Goal: Information Seeking & Learning: Learn about a topic

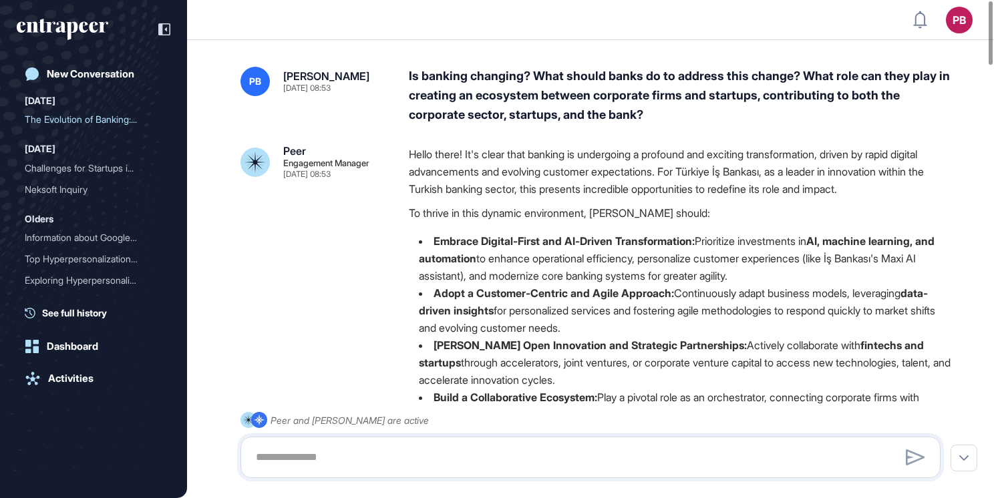
click at [40, 167] on div "Challenges for Startups i..." at bounding box center [88, 168] width 127 height 21
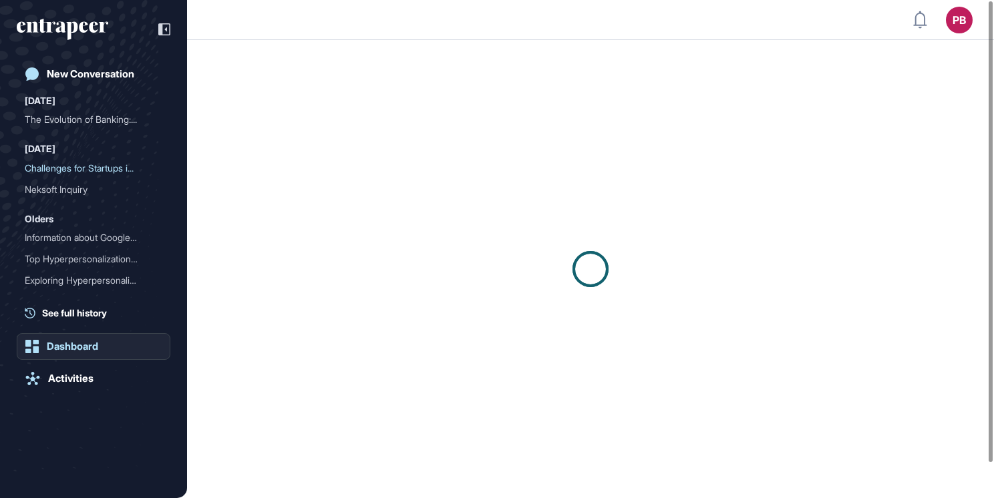
click at [51, 352] on div "Dashboard" at bounding box center [72, 347] width 51 height 12
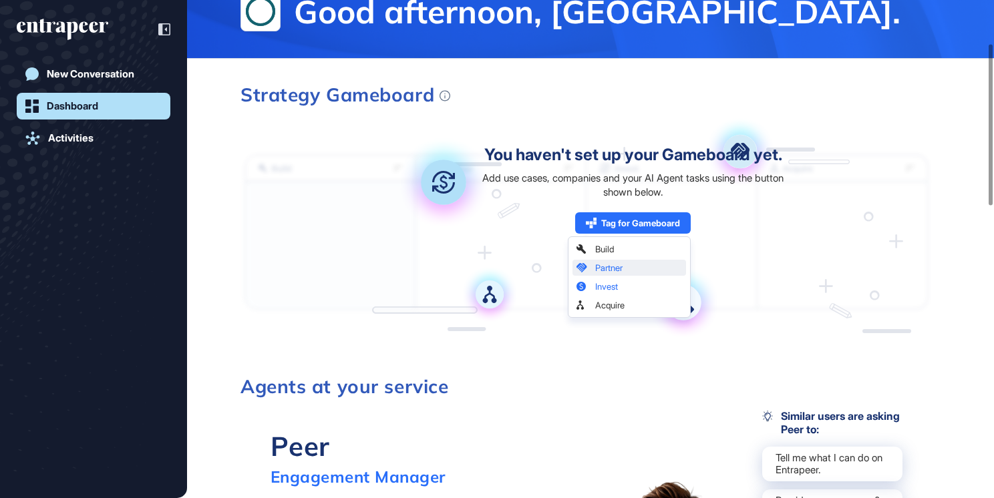
scroll to position [134, 0]
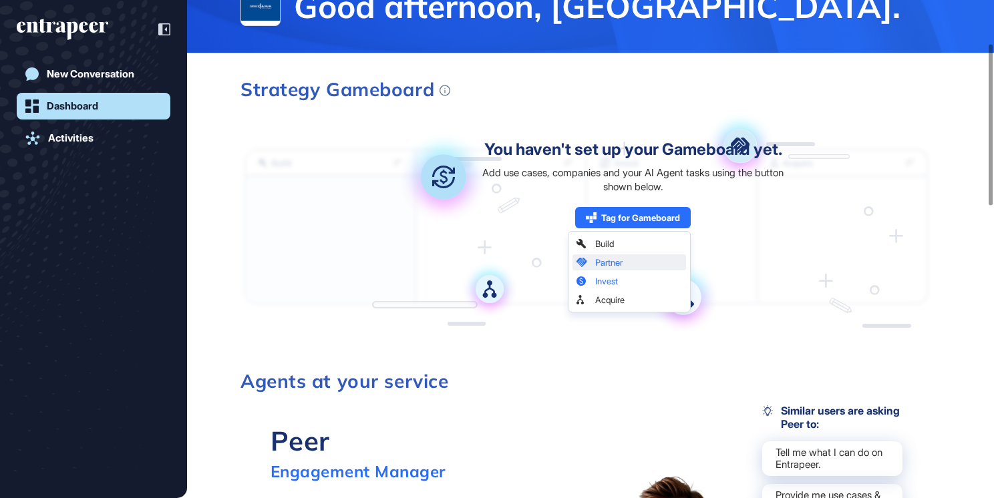
click at [686, 183] on div "Add use cases, companies and your AI Agent tasks using the button shown below." at bounding box center [632, 180] width 315 height 28
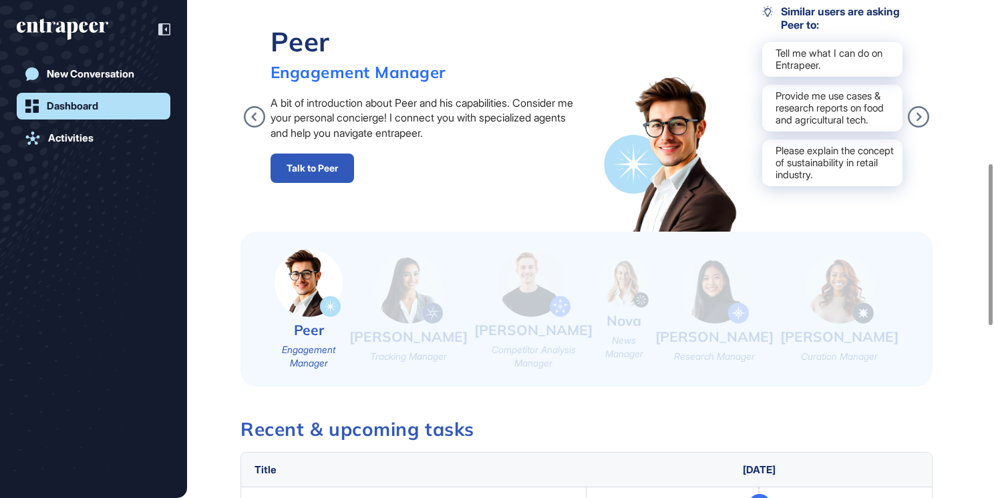
scroll to position [534, 0]
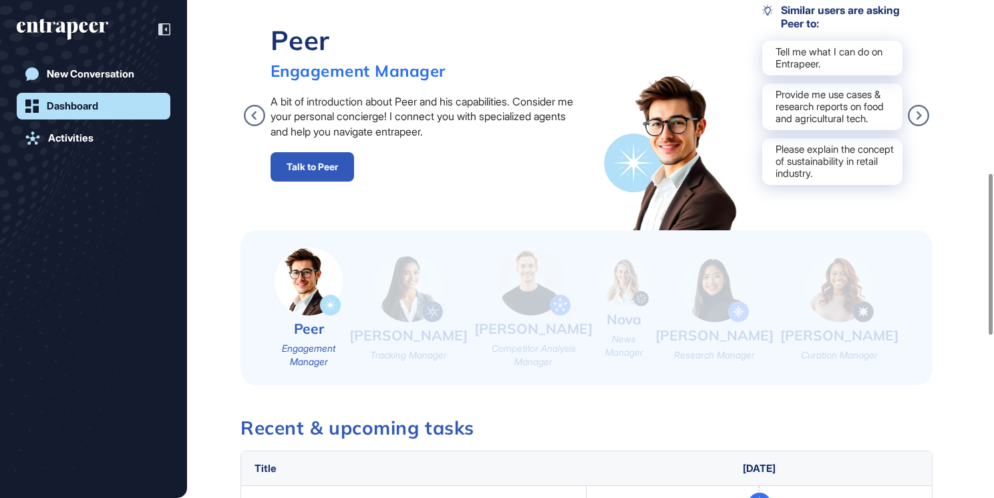
click at [412, 284] on img at bounding box center [409, 288] width 68 height 69
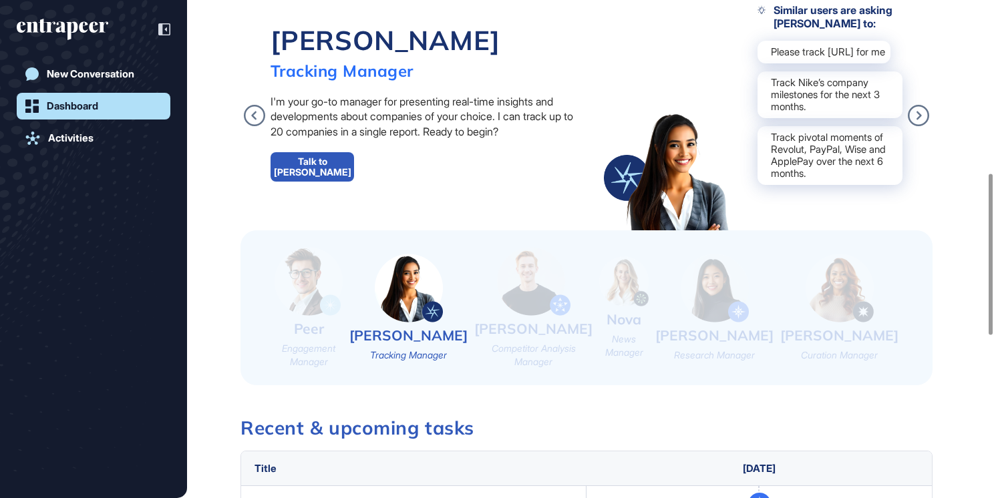
click at [379, 330] on div "Peer Engagement Manager Tracy Tracking Manager Nash Competitor Analysis Manager…" at bounding box center [586, 307] width 692 height 155
click at [343, 319] on div "Peer Engagement Manager" at bounding box center [308, 308] width 68 height 122
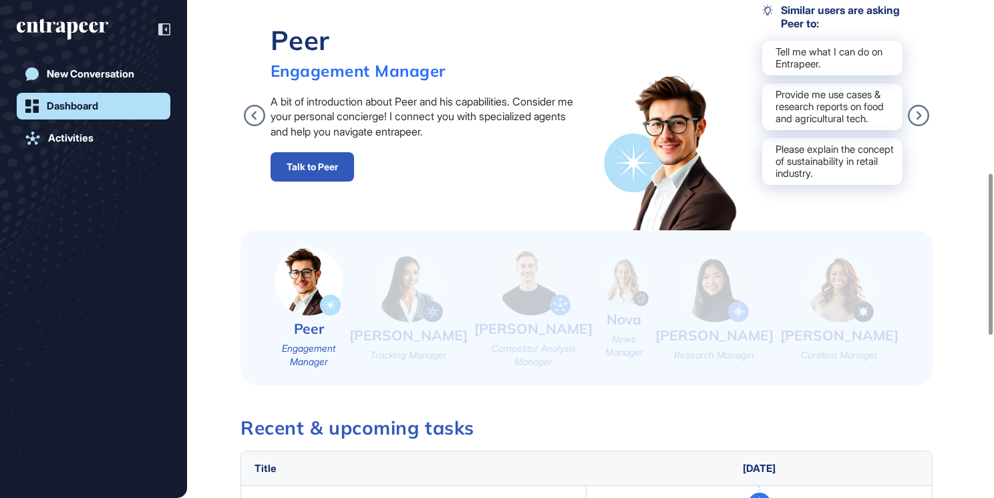
click at [648, 326] on div "Nova News Manager" at bounding box center [623, 307] width 49 height 102
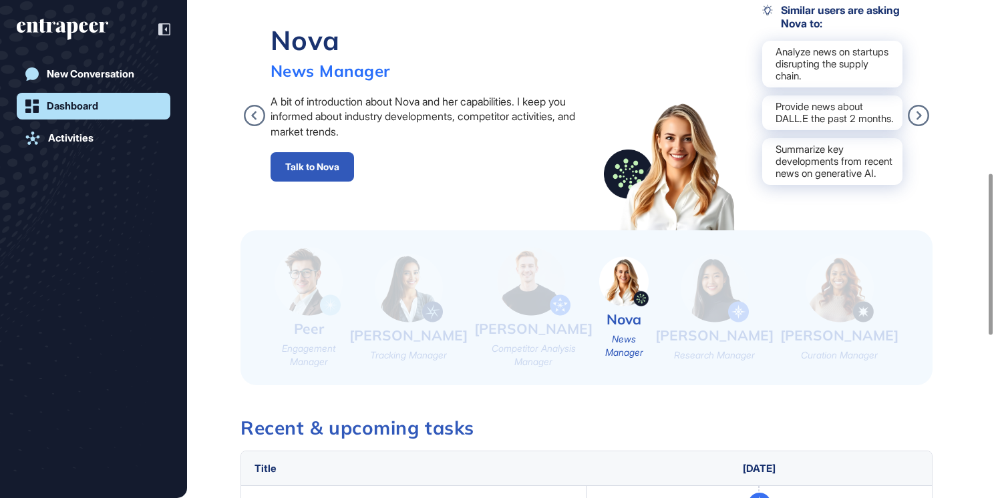
click at [808, 331] on div "Peer Engagement Manager Tracy Tracking Manager Nash Competitor Analysis Manager…" at bounding box center [586, 307] width 692 height 155
click at [749, 311] on img at bounding box center [714, 288] width 68 height 69
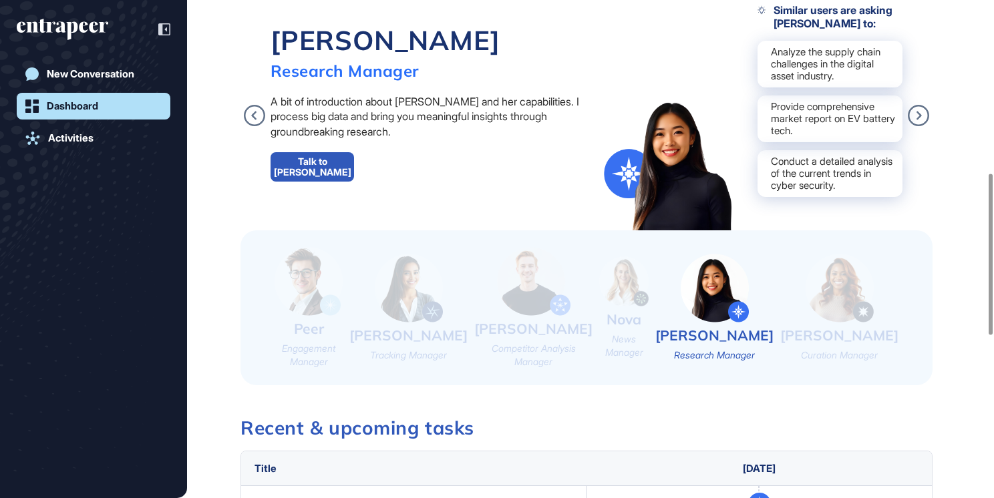
click at [855, 303] on img at bounding box center [839, 288] width 68 height 69
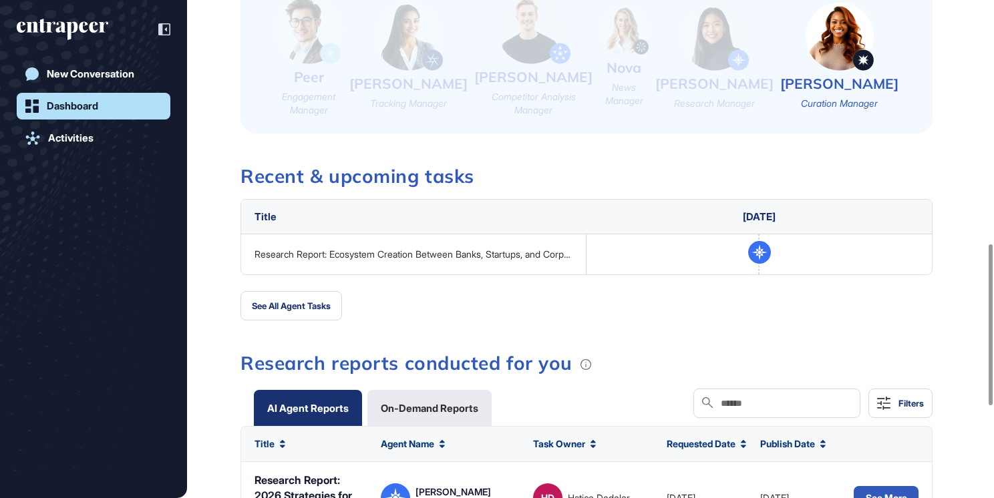
scroll to position [801, 0]
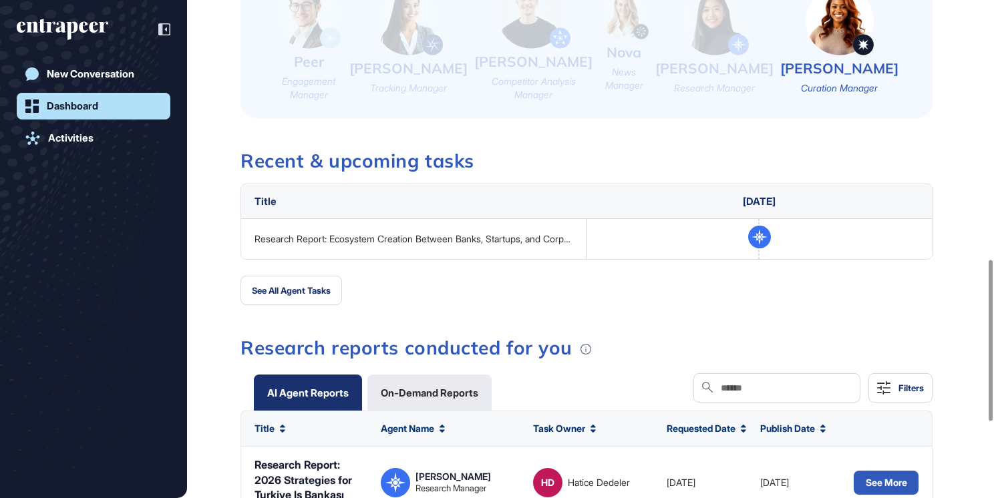
click at [447, 234] on div "Research Report: Ecosystem Creation Between Banks, Startups, and Corporates" at bounding box center [413, 239] width 319 height 11
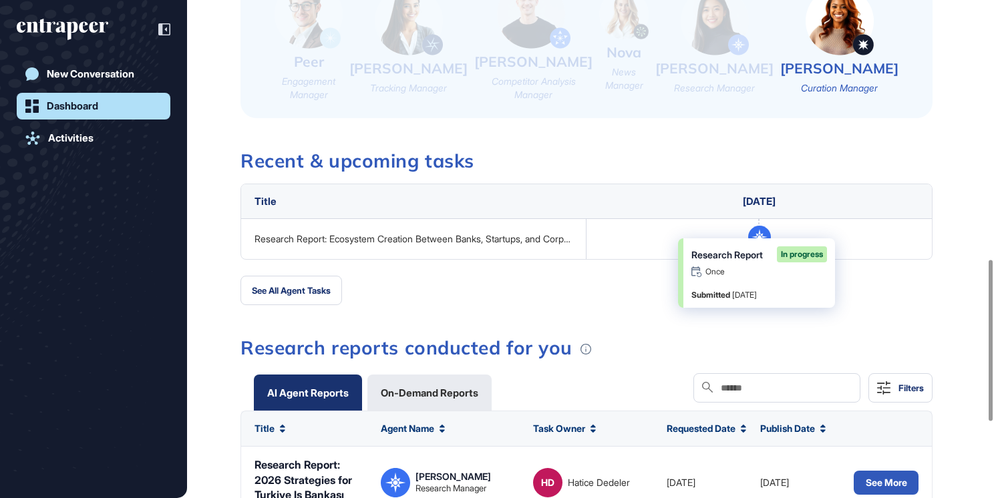
click at [759, 226] on icon at bounding box center [759, 237] width 23 height 23
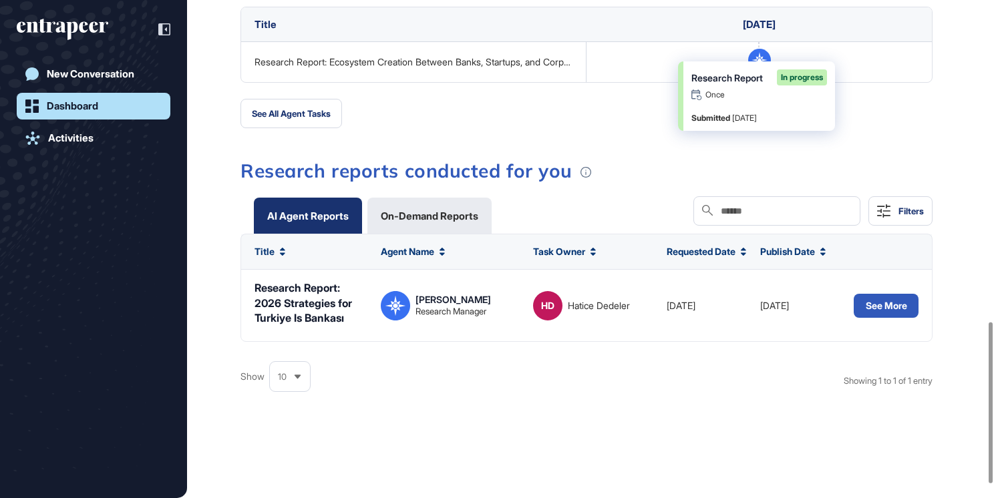
scroll to position [1002, 0]
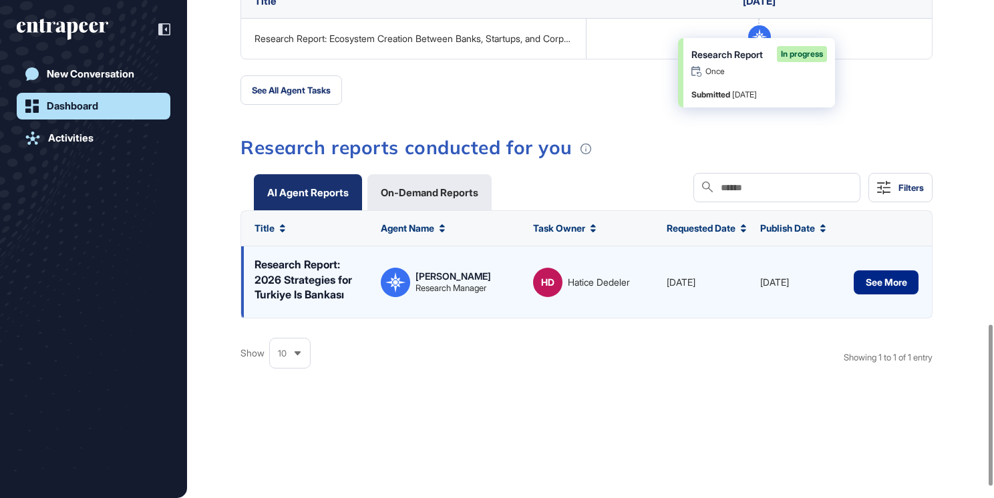
click at [898, 280] on button "See More" at bounding box center [885, 282] width 65 height 24
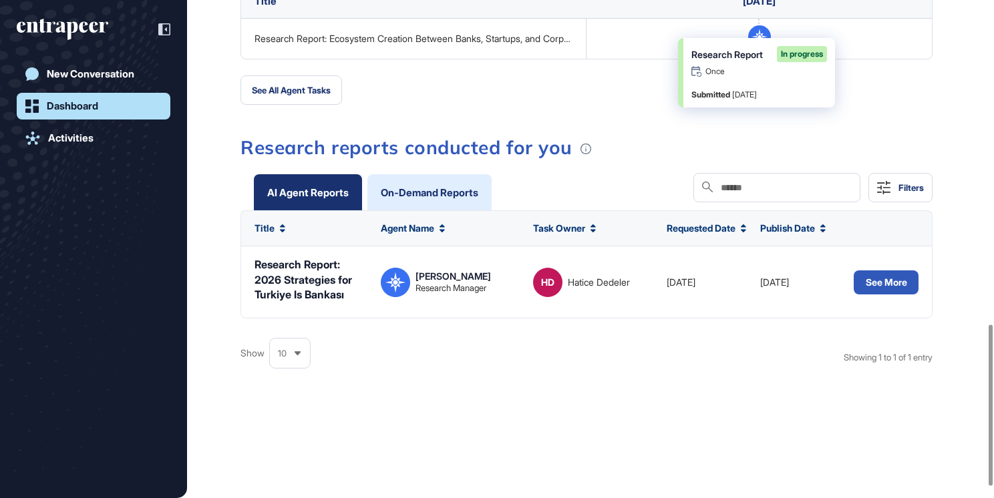
click at [417, 188] on div "On-Demand Reports" at bounding box center [429, 193] width 97 height 10
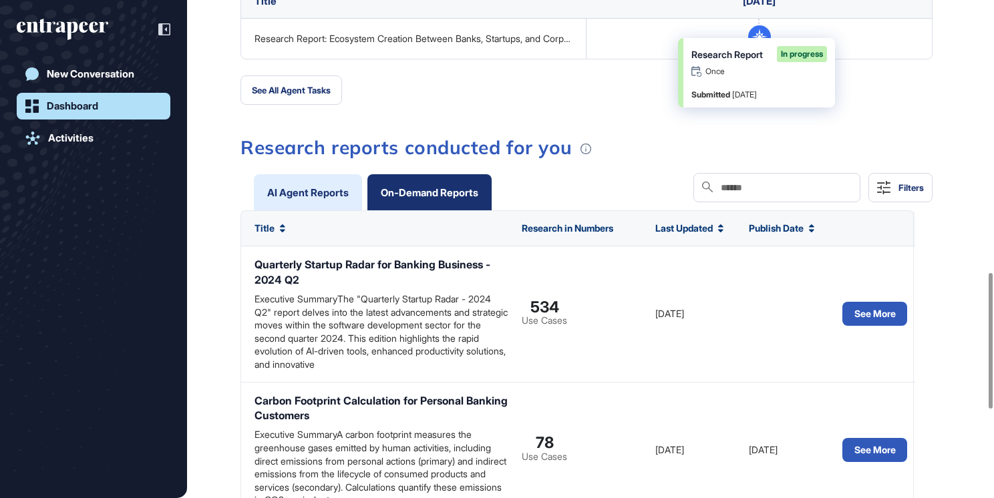
click at [317, 188] on div "AI Agent Reports" at bounding box center [307, 193] width 81 height 10
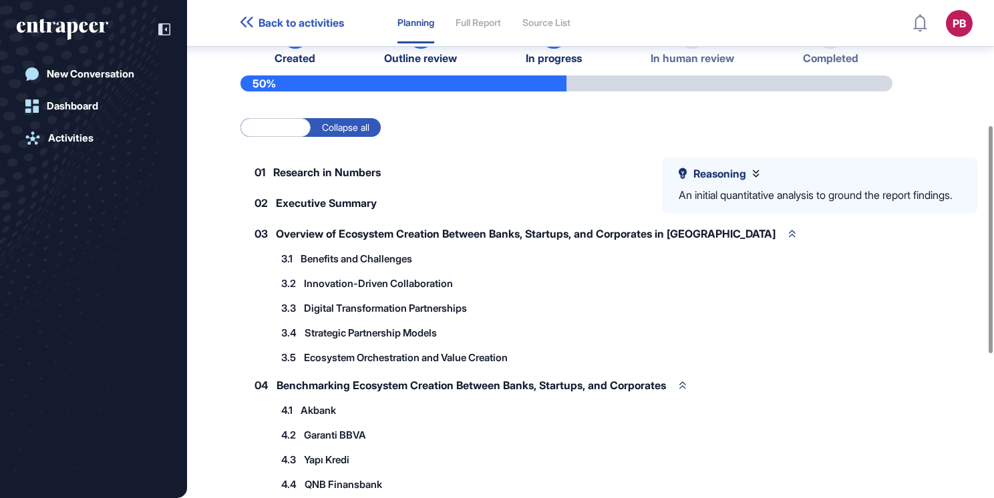
scroll to position [273, 0]
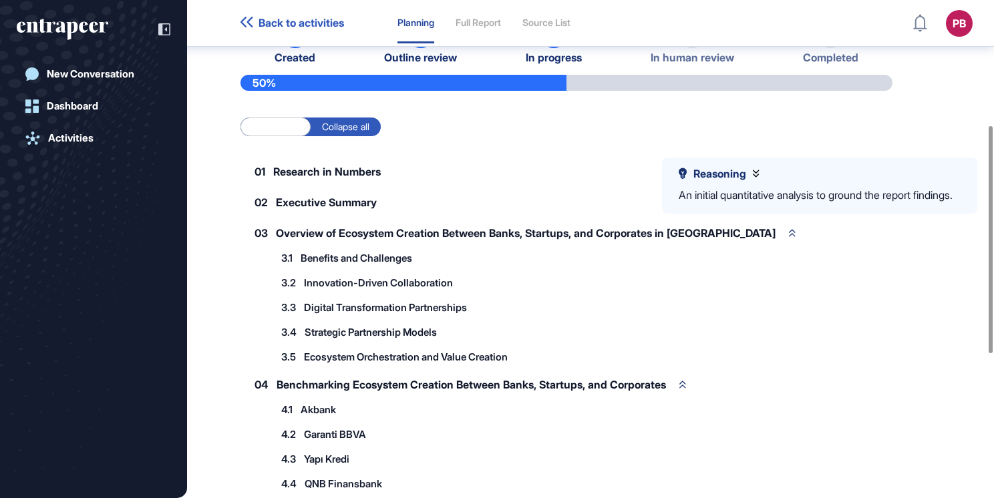
click at [240, 23] on icon at bounding box center [246, 22] width 13 height 11
click at [248, 23] on icon at bounding box center [246, 22] width 13 height 11
click at [276, 17] on span "Back to activities" at bounding box center [300, 23] width 85 height 13
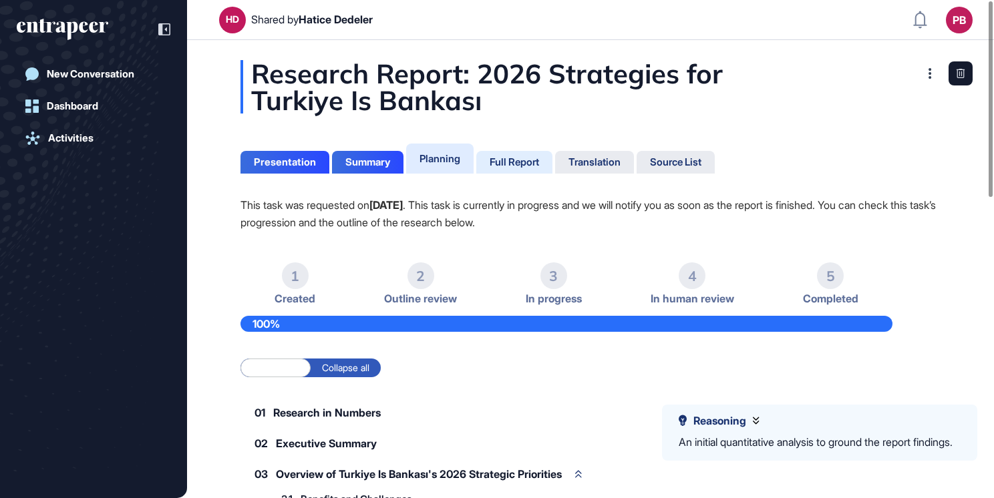
click at [500, 164] on div "Full Report" at bounding box center [513, 162] width 49 height 12
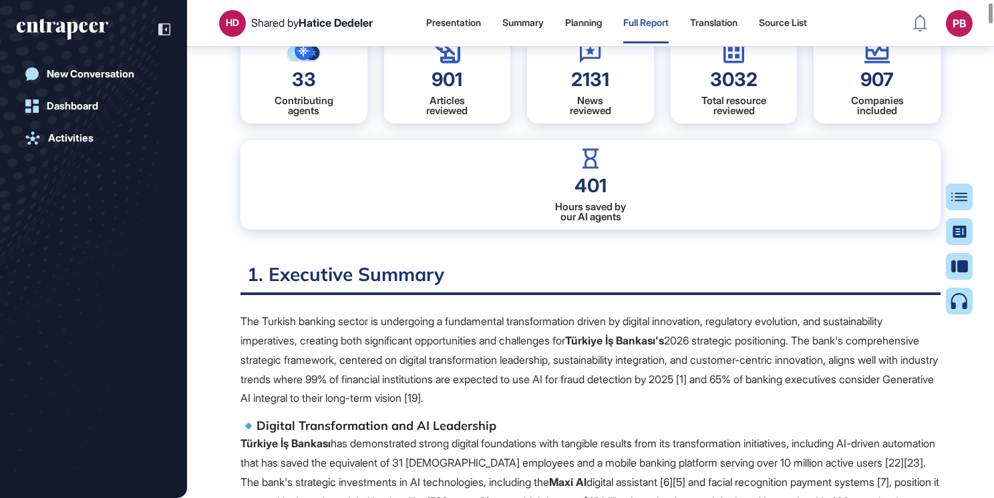
scroll to position [407, 0]
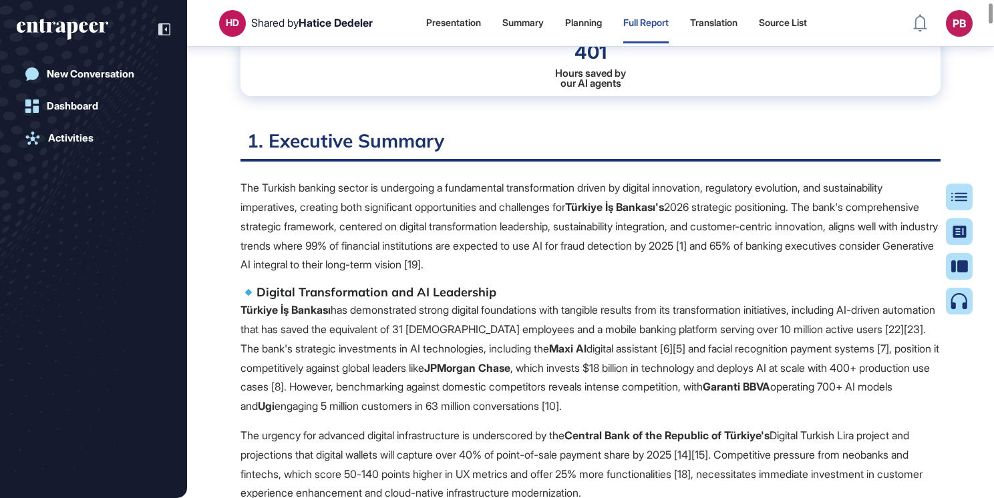
drag, startPoint x: 238, startPoint y: 188, endPoint x: 701, endPoint y: 272, distance: 471.1
